Goal: Task Accomplishment & Management: Complete application form

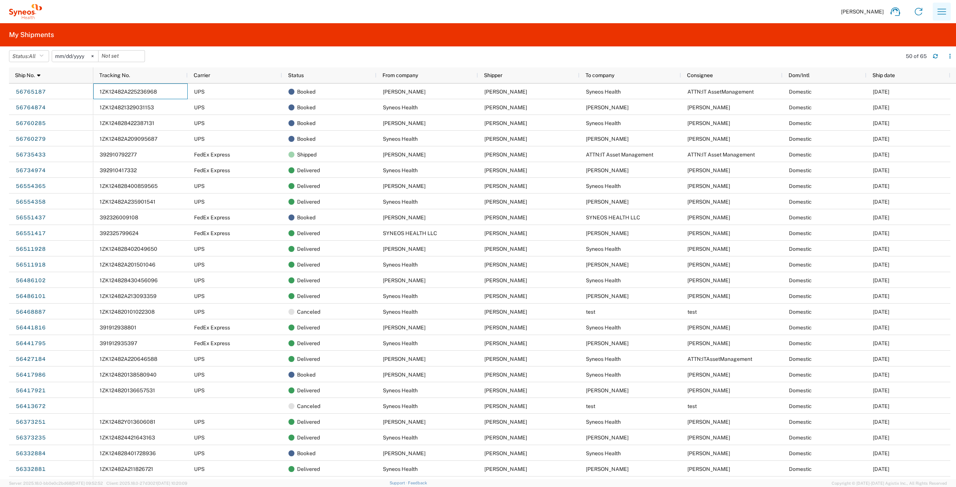
click at [941, 12] on icon "button" at bounding box center [942, 12] width 12 height 12
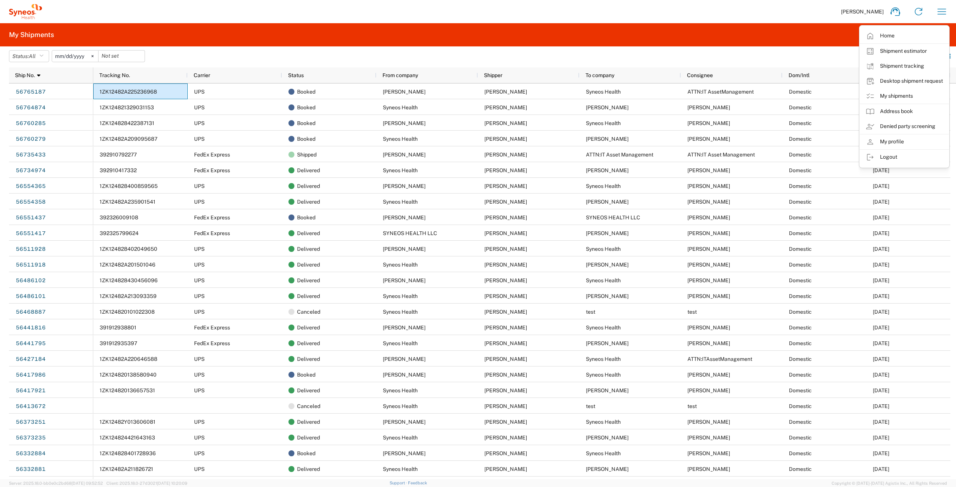
click at [750, 10] on div "[PERSON_NAME] Home Shipment estimator Shipment tracking Desktop shipment reques…" at bounding box center [498, 12] width 912 height 18
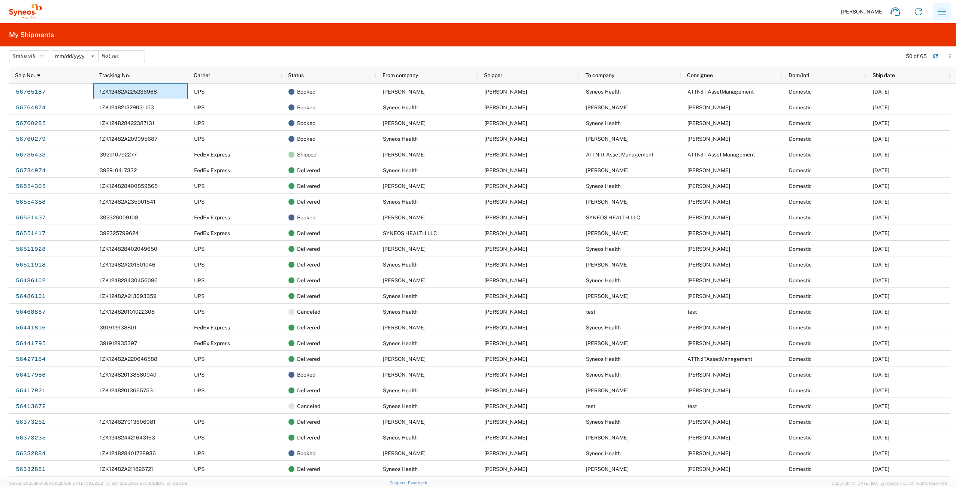
click at [941, 7] on icon "button" at bounding box center [942, 12] width 12 height 12
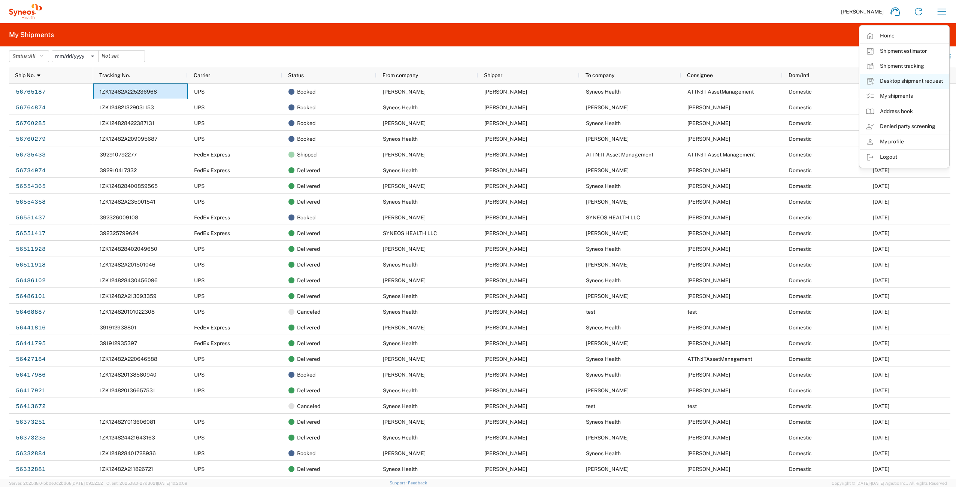
click at [903, 82] on link "Desktop shipment request" at bounding box center [904, 81] width 89 height 15
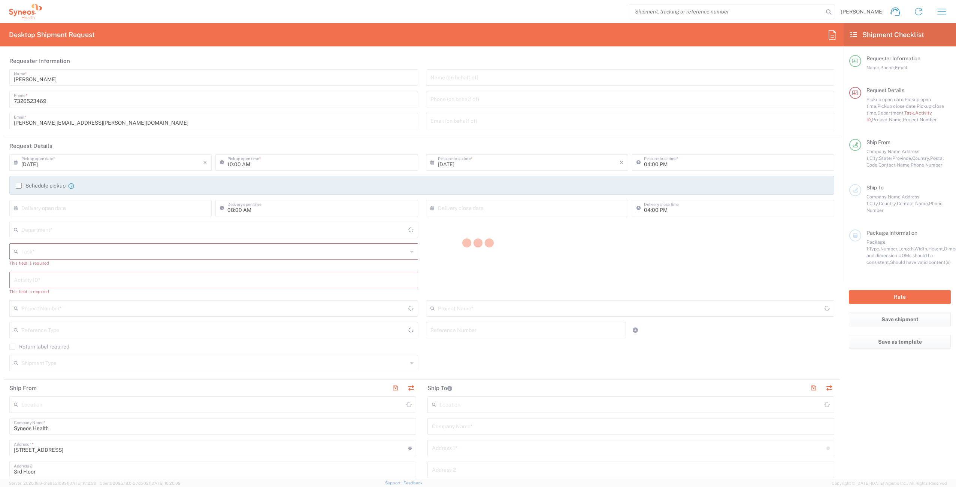
type input "4510"
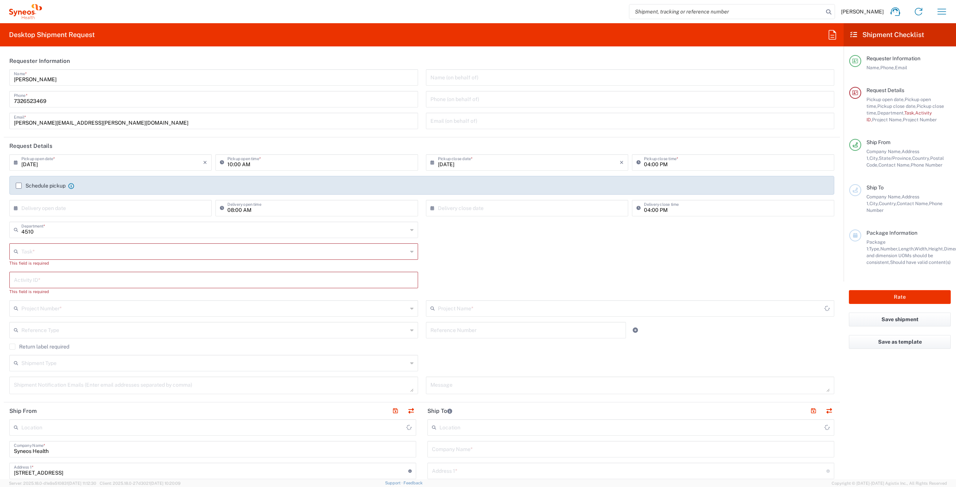
type input "New Jersey"
type input "United States"
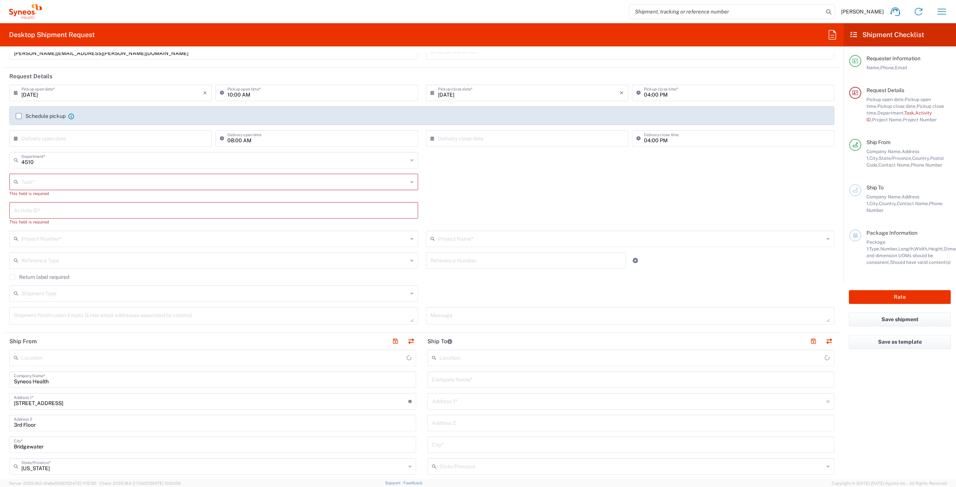
scroll to position [96, 0]
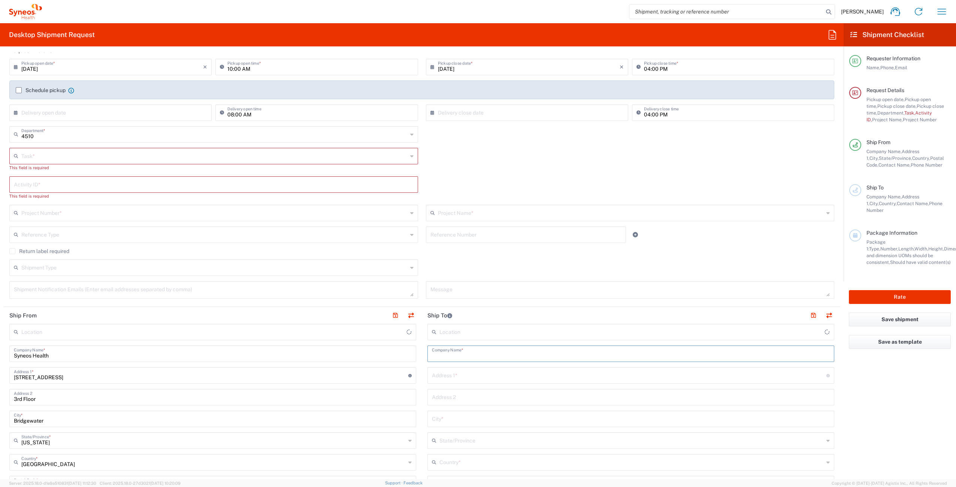
click at [461, 356] on input "text" at bounding box center [631, 353] width 398 height 13
type input "Syneos Health Commercial Servi- NJ US"
type input "Quinn Spangler"
type input "2403 Innovator Way"
type input "Philadelphia"
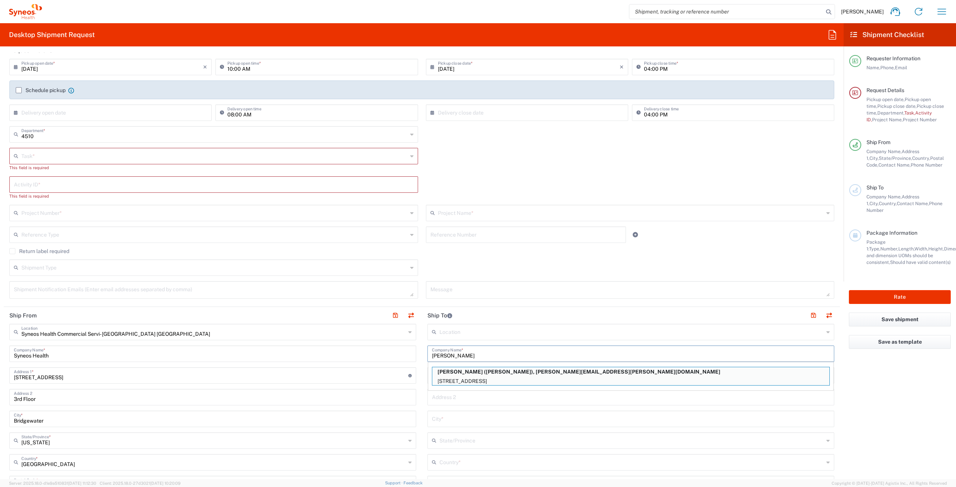
type input "United States"
type input "19146"
type input "Quinn Spangler"
type input "6102996951"
type input "quinn.spangler@syneoshealth.com"
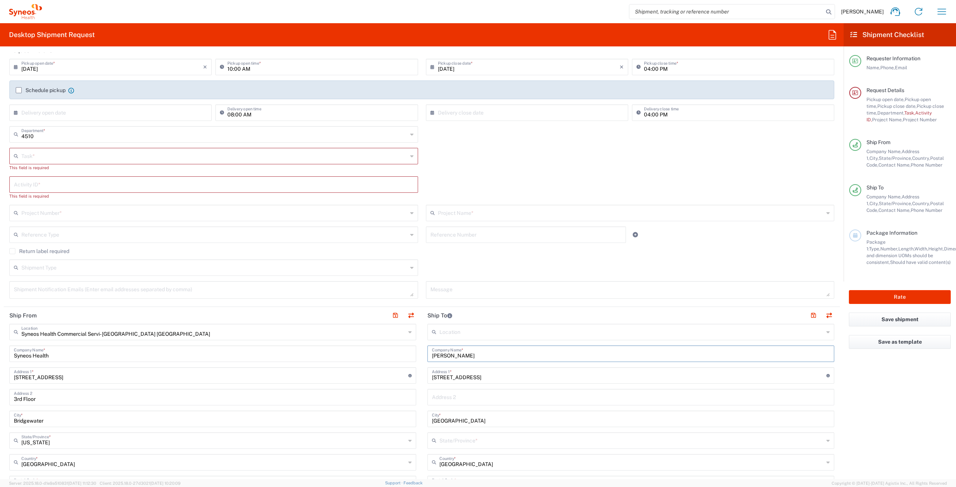
type input "Pennsylvania"
type input "Quinn Spangler"
